Goal: Check status: Check status

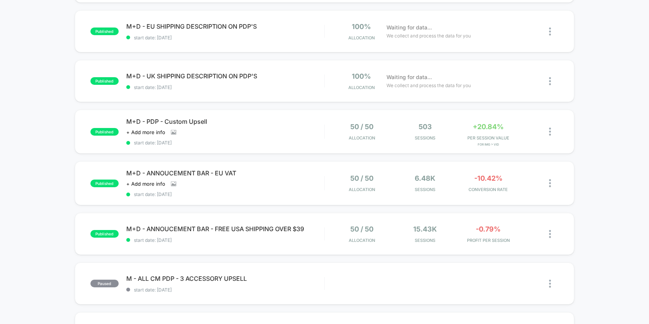
scroll to position [225, 0]
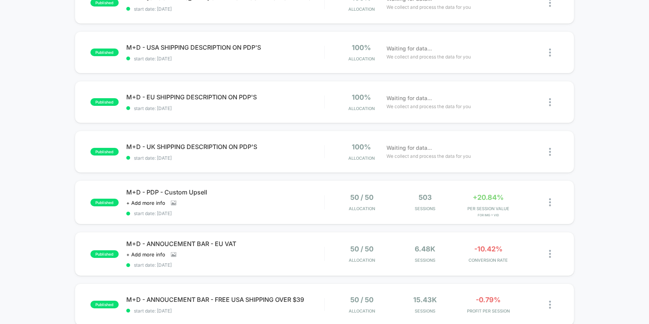
scroll to position [286, 0]
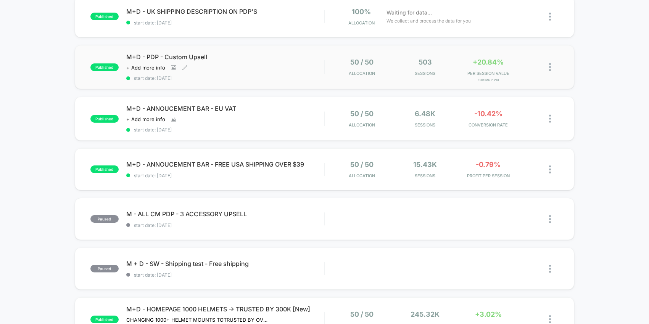
click at [288, 68] on div "M+D - PDP - Custom Upsell Click to view images Click to edit experience details…" at bounding box center [225, 67] width 198 height 28
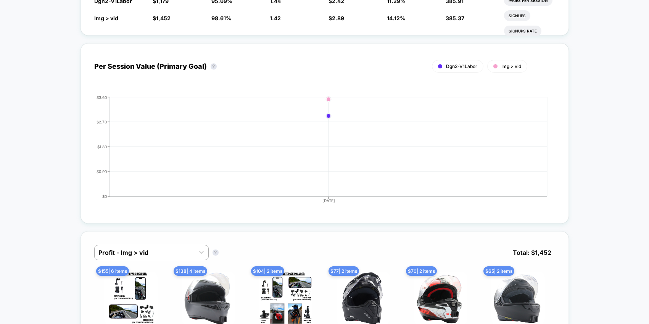
scroll to position [677, 0]
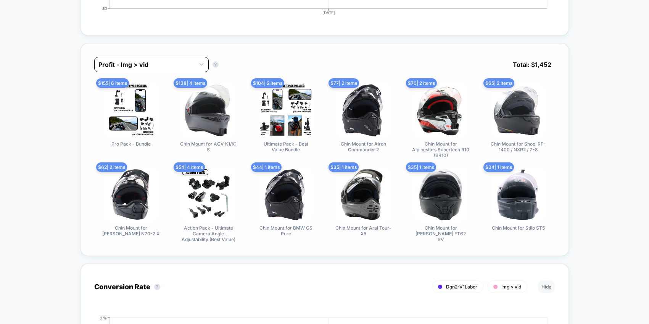
click at [168, 66] on div at bounding box center [144, 64] width 92 height 9
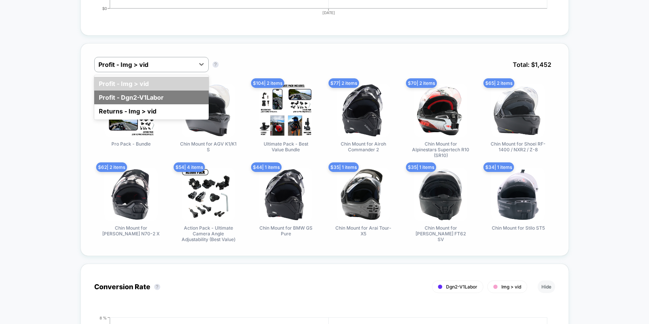
click at [158, 94] on div "Profit - Dgn2-V1Labor" at bounding box center [151, 97] width 115 height 14
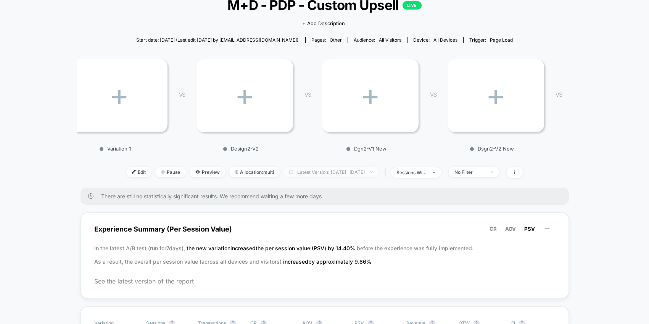
scroll to position [50, 0]
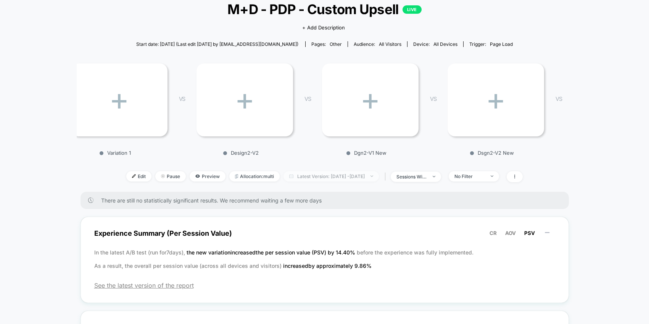
click at [308, 177] on span "Latest Version: Sep 15, 2025 - Sep 15, 2025" at bounding box center [331, 176] width 95 height 10
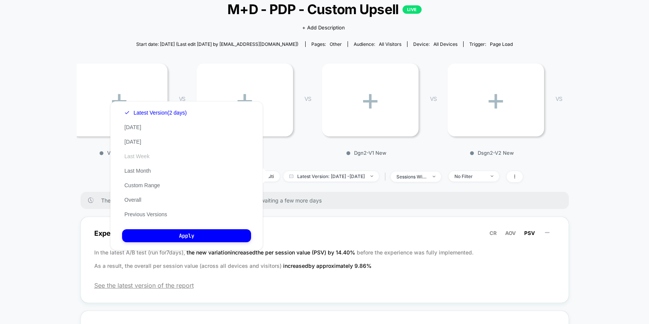
click at [143, 155] on button "Last Week" at bounding box center [137, 156] width 30 height 7
click at [187, 236] on button "Apply" at bounding box center [186, 235] width 129 height 13
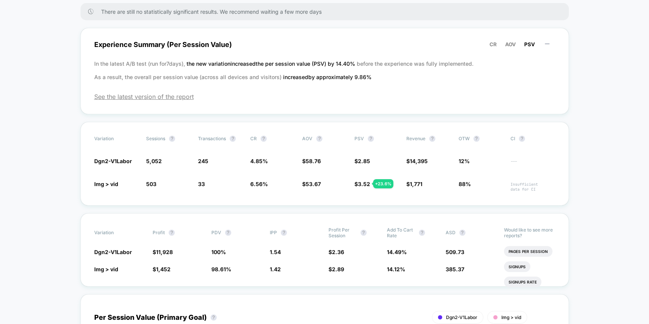
scroll to position [240, 0]
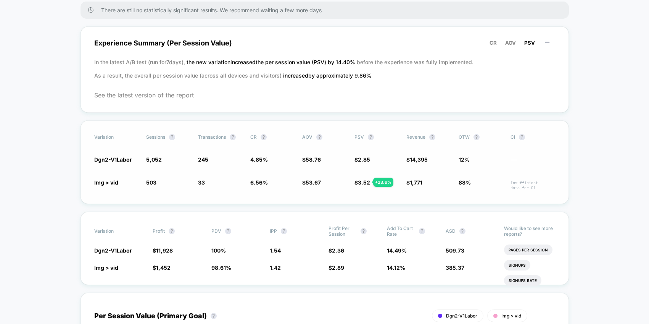
click at [200, 158] on span "245" at bounding box center [203, 159] width 10 height 6
copy span "245"
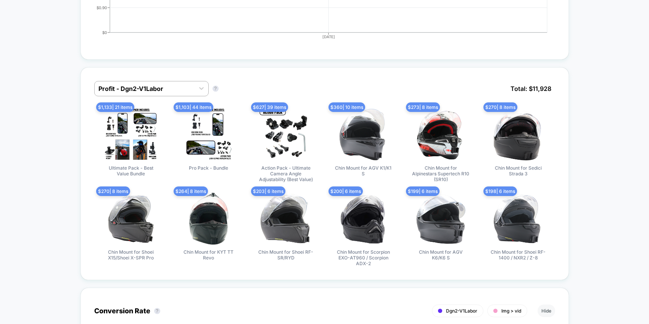
scroll to position [665, 0]
